Goal: Transaction & Acquisition: Purchase product/service

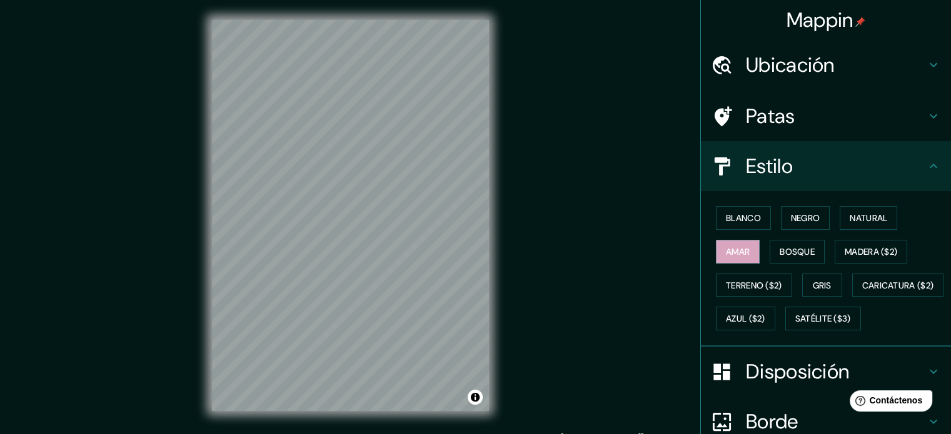
scroll to position [15, 0]
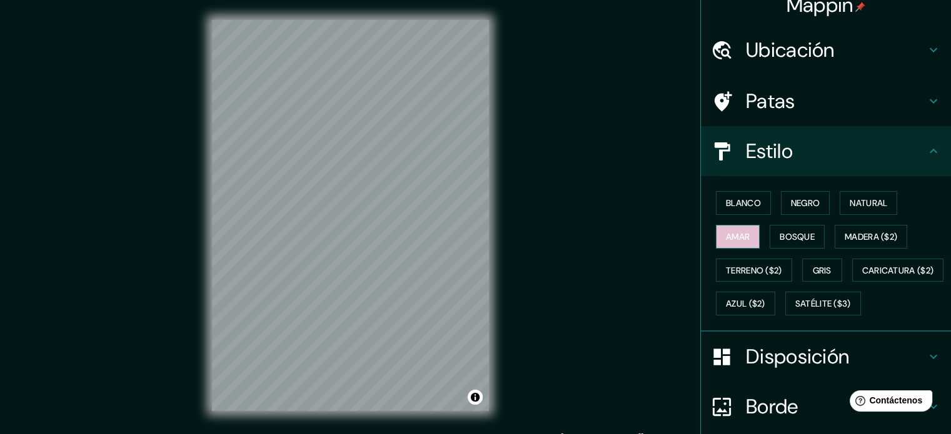
click at [716, 234] on button "Amar" at bounding box center [738, 237] width 44 height 24
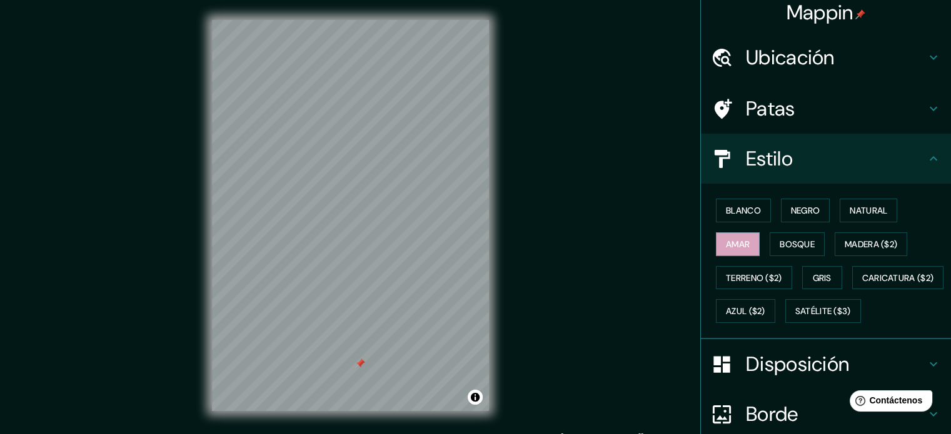
scroll to position [0, 0]
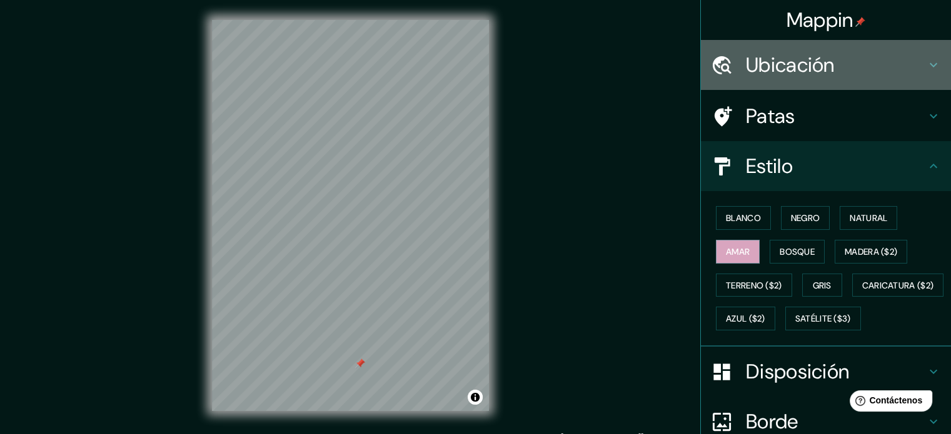
click at [834, 63] on h4 "Ubicación" at bounding box center [836, 65] width 180 height 25
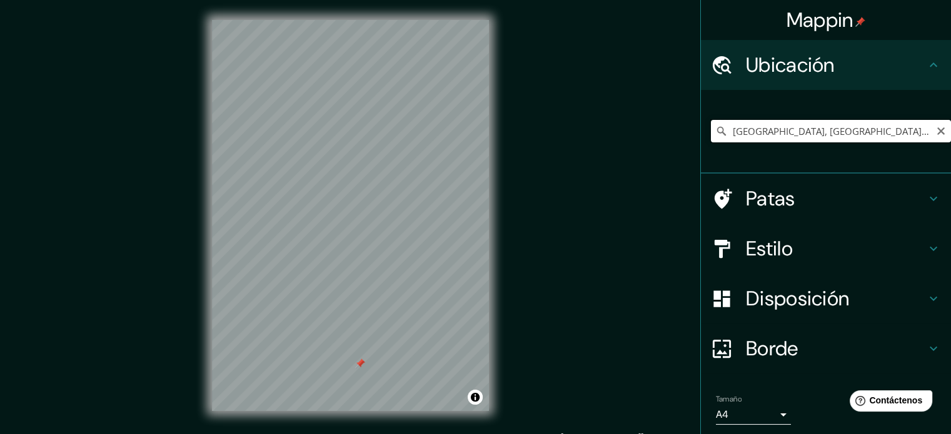
click at [760, 124] on input "[GEOGRAPHIC_DATA], [GEOGRAPHIC_DATA], [GEOGRAPHIC_DATA]" at bounding box center [831, 131] width 240 height 23
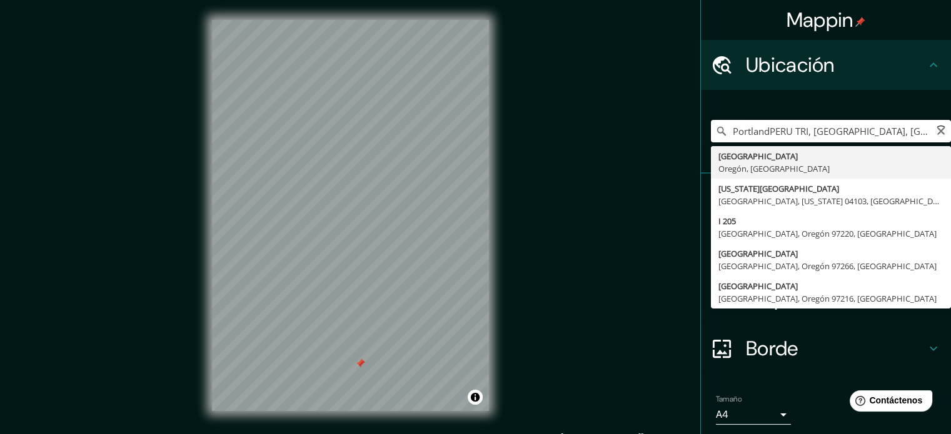
type input "PortlandPERU TRIJ, [GEOGRAPHIC_DATA], [GEOGRAPHIC_DATA]"
click at [803, 133] on input "PortlandPERU TRIJ, [GEOGRAPHIC_DATA], [GEOGRAPHIC_DATA]" at bounding box center [831, 131] width 240 height 23
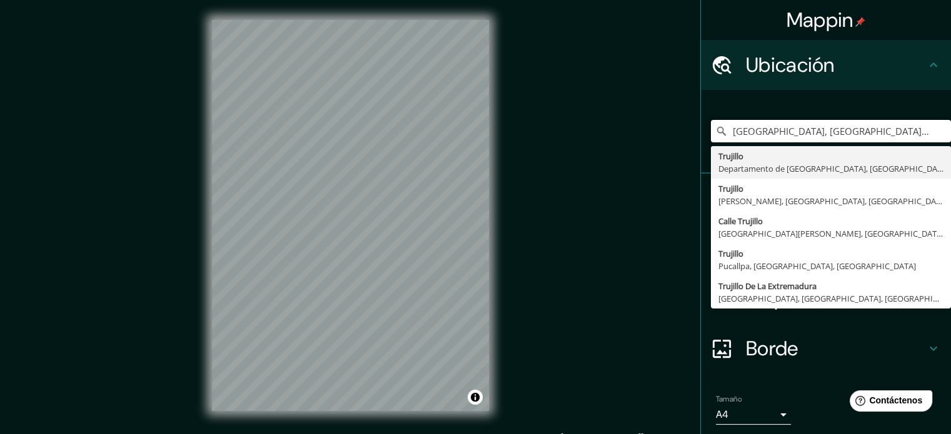
type input "[GEOGRAPHIC_DATA], [GEOGRAPHIC_DATA], [GEOGRAPHIC_DATA]"
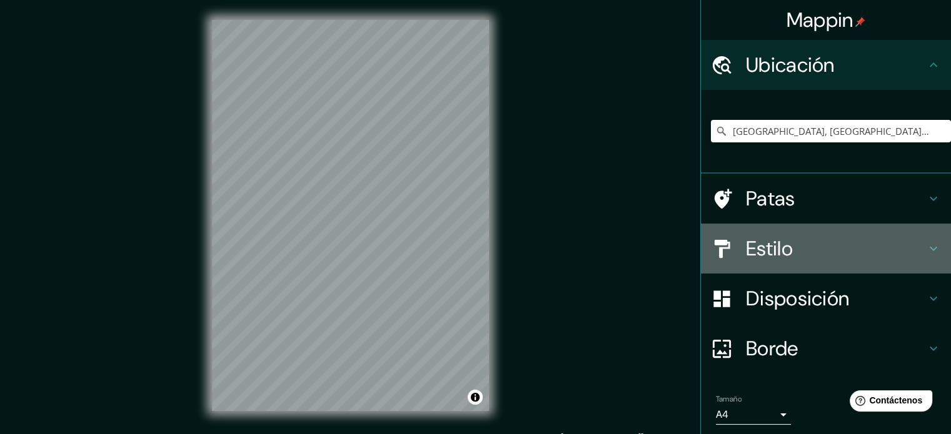
click at [797, 251] on h4 "Estilo" at bounding box center [836, 248] width 180 height 25
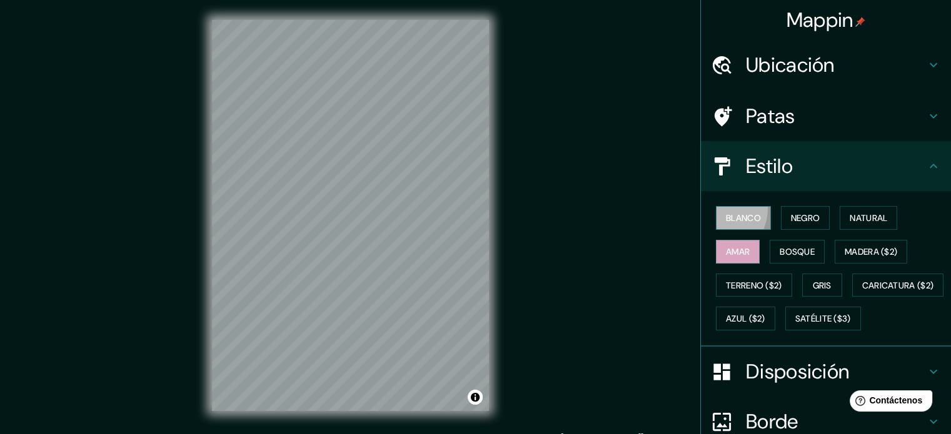
click at [716, 208] on button "Blanco" at bounding box center [743, 218] width 55 height 24
click at [781, 214] on button "Negro" at bounding box center [805, 218] width 49 height 24
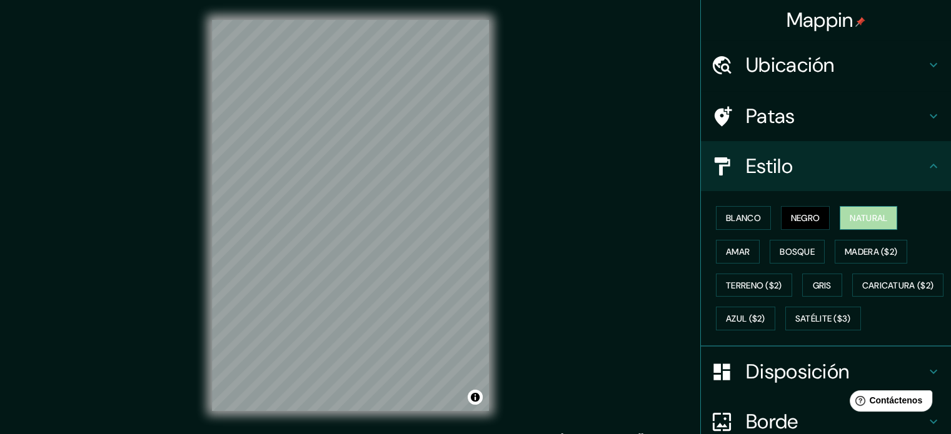
click at [858, 221] on font "Natural" at bounding box center [869, 218] width 38 height 11
click at [850, 219] on font "Natural" at bounding box center [869, 218] width 38 height 11
click at [780, 249] on font "Bosque" at bounding box center [797, 251] width 35 height 11
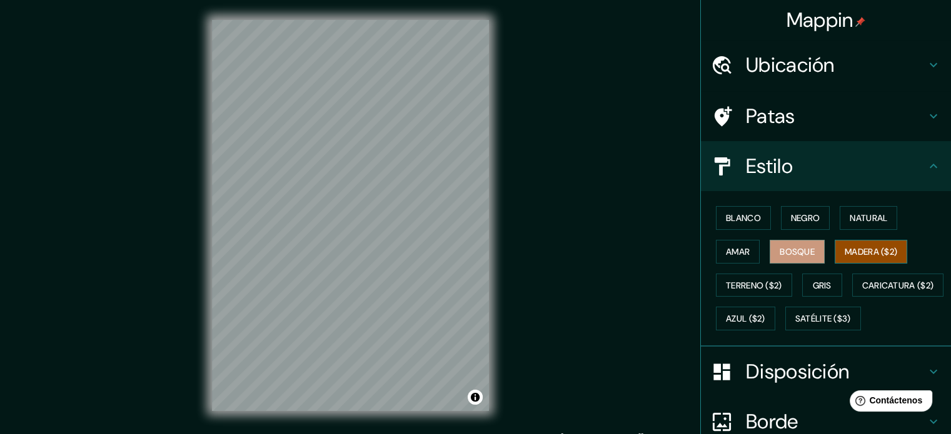
click at [850, 247] on font "Madera ($2)" at bounding box center [871, 251] width 53 height 11
click at [803, 281] on button "Gris" at bounding box center [822, 286] width 40 height 24
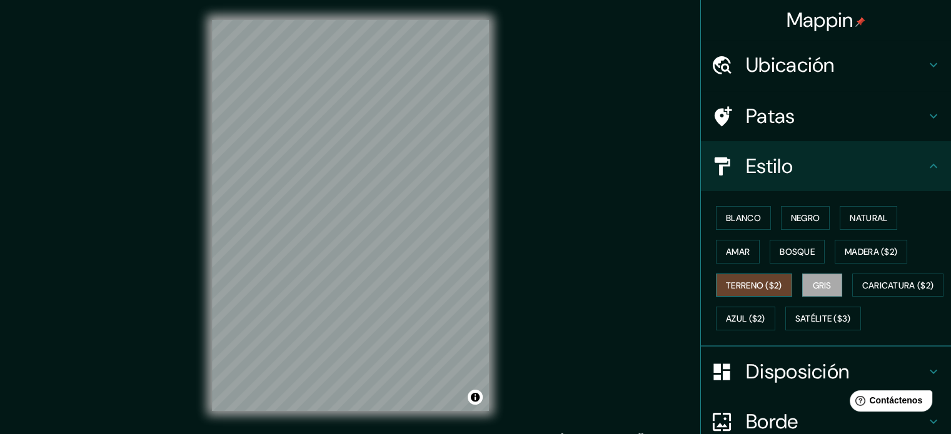
click at [745, 284] on font "Terreno ($2)" at bounding box center [754, 285] width 56 height 11
click at [862, 291] on font "Caricatura ($2)" at bounding box center [898, 285] width 72 height 11
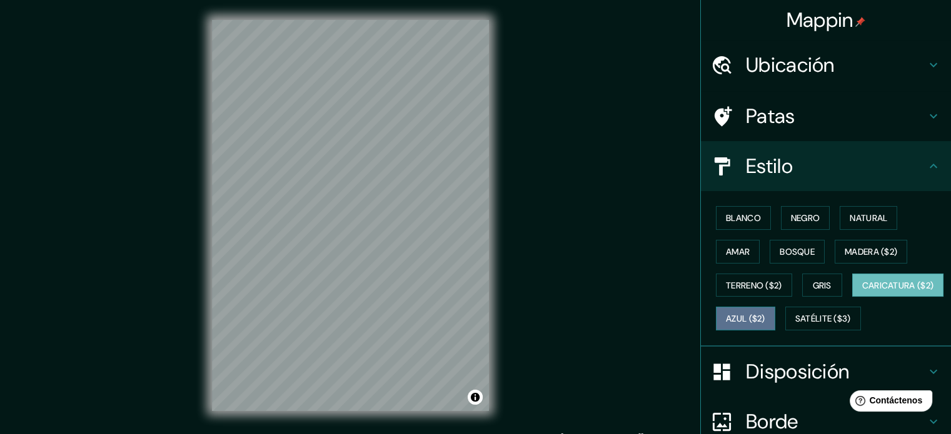
click at [775, 311] on button "Azul ($2)" at bounding box center [745, 319] width 59 height 24
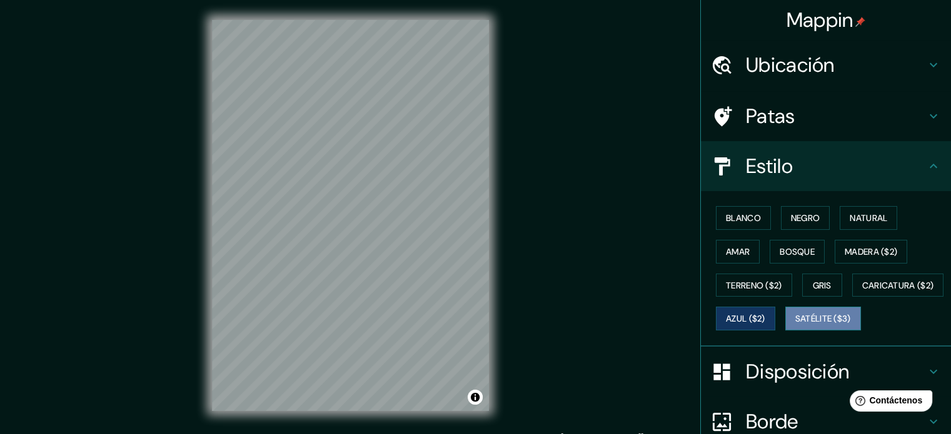
click at [795, 325] on font "Satélite ($3)" at bounding box center [823, 319] width 56 height 11
